Goal: Task Accomplishment & Management: Use online tool/utility

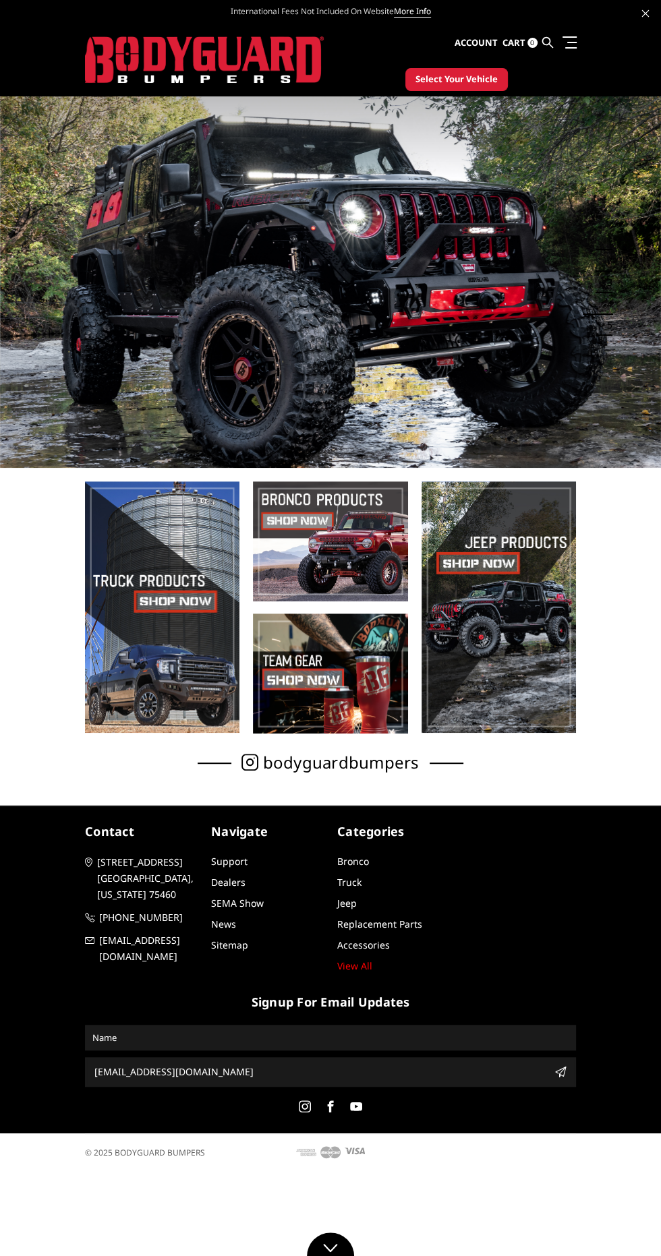
click at [477, 42] on span "Account" at bounding box center [475, 42] width 43 height 12
click at [568, 36] on span at bounding box center [569, 36] width 14 height 1
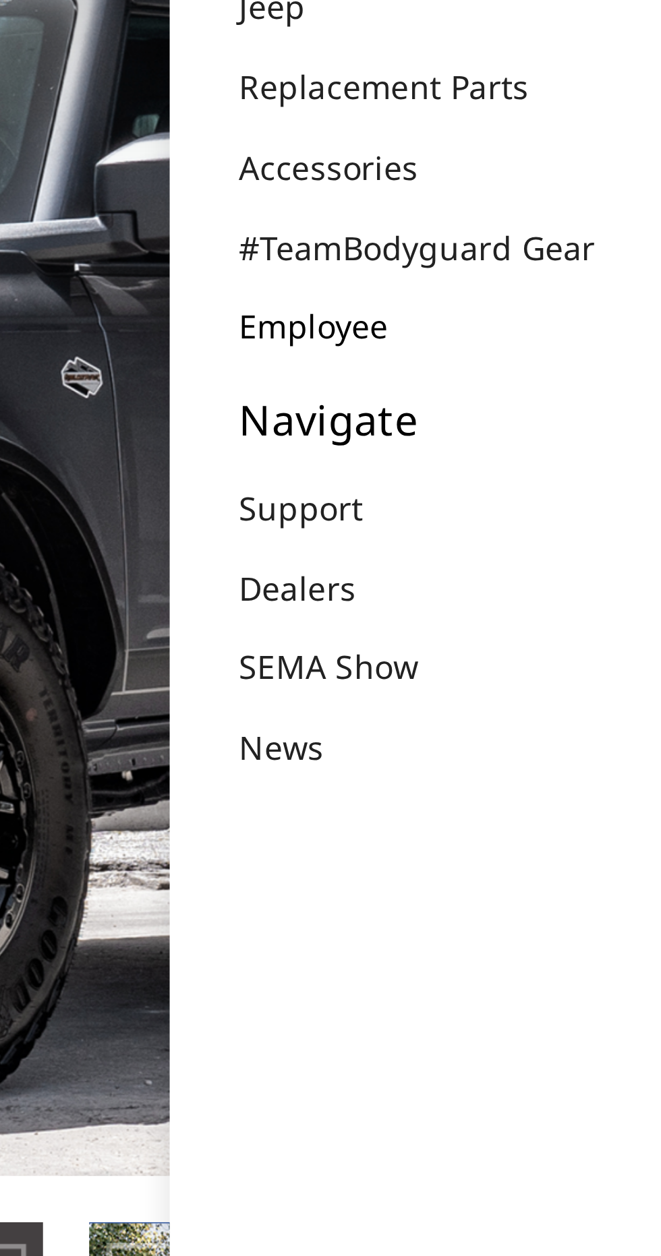
click at [510, 214] on link "Employee" at bounding box center [495, 219] width 61 height 14
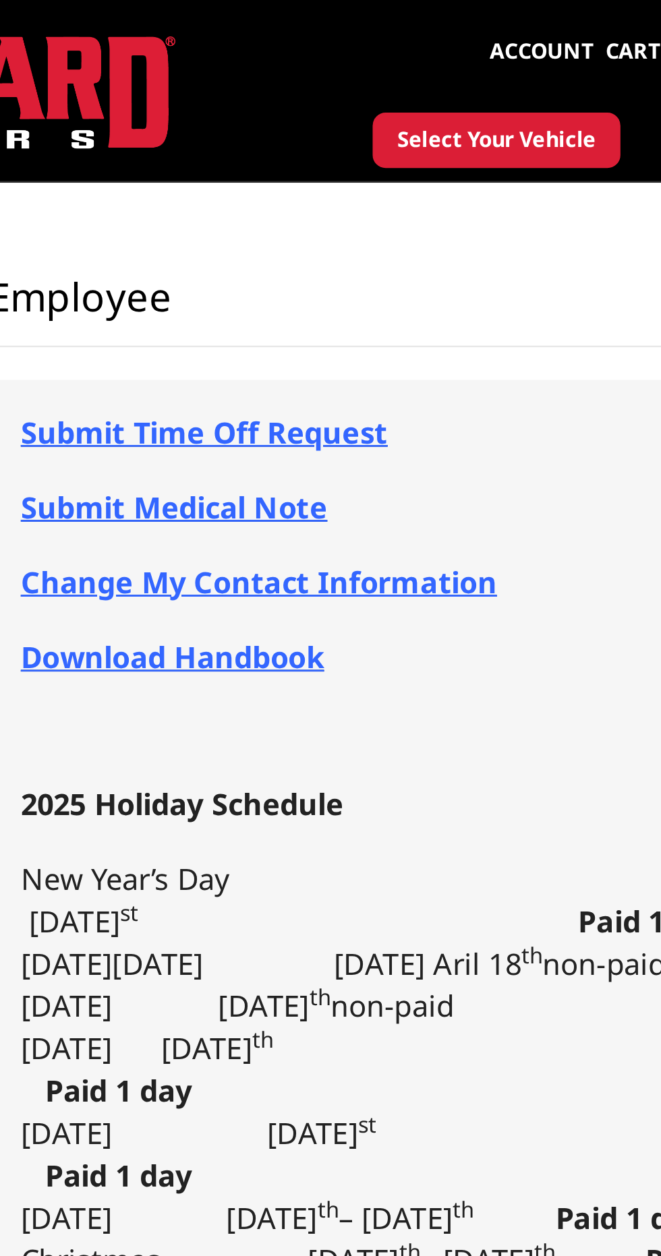
click at [373, 200] on span "Submit Time Off Request" at bounding box center [336, 200] width 152 height 16
